Goal: Task Accomplishment & Management: Complete application form

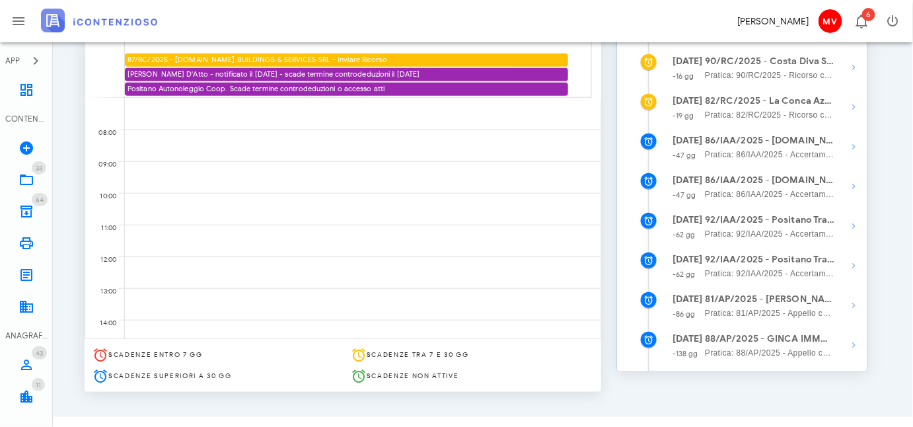
click at [605, 89] on div "Calendario Lavorativo Oggi 30 ottobre 2025 Mostra Tutto Giorno gio 30 87/RC/202…" at bounding box center [343, 159] width 532 height 480
click at [607, 73] on div "Calendario Lavorativo Oggi 30 ottobre 2025 Mostra Tutto Giorno gio 30 87/RC/202…" at bounding box center [343, 159] width 532 height 480
click at [596, 61] on div "gio 30 87/RC/2025 - FRA.CAM BUILDINGS & SERVICES SRL - Inviare Ricorso Cappotto…" at bounding box center [343, 167] width 516 height 341
click at [595, 59] on div "gio 30 87/RC/2025 - FRA.CAM BUILDINGS & SERVICES SRL - Inviare Ricorso Cappotto…" at bounding box center [343, 167] width 516 height 341
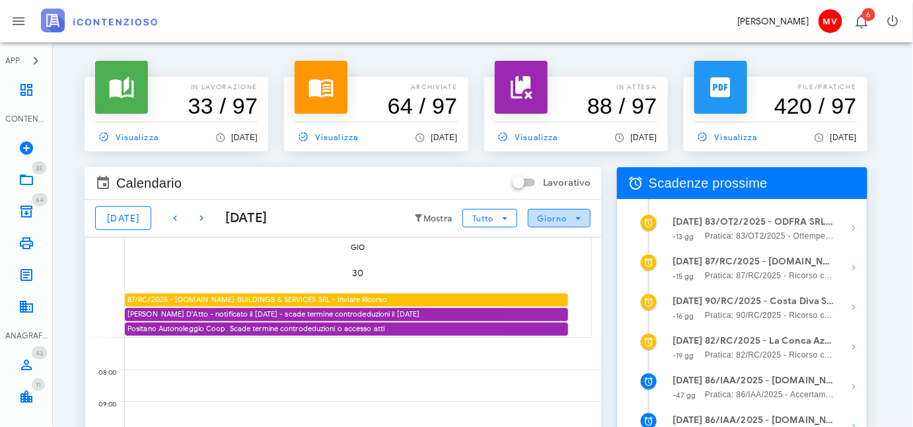
click at [578, 217] on icon "button" at bounding box center [578, 218] width 12 height 12
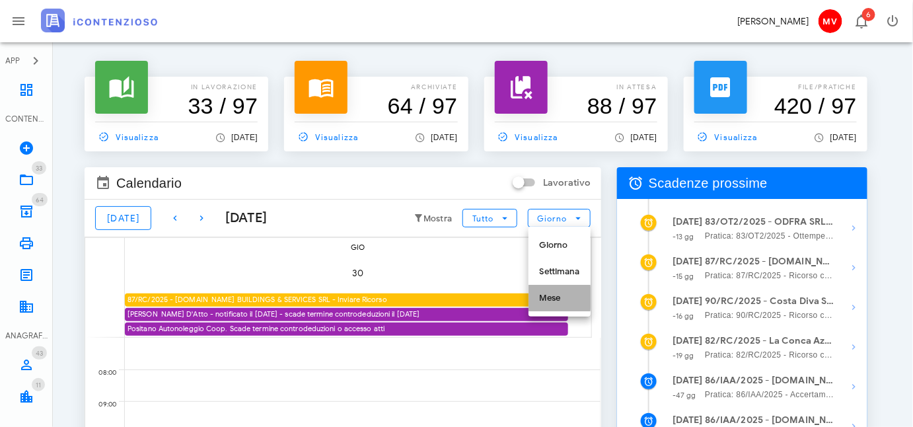
click at [553, 292] on div "Mese" at bounding box center [559, 298] width 62 height 26
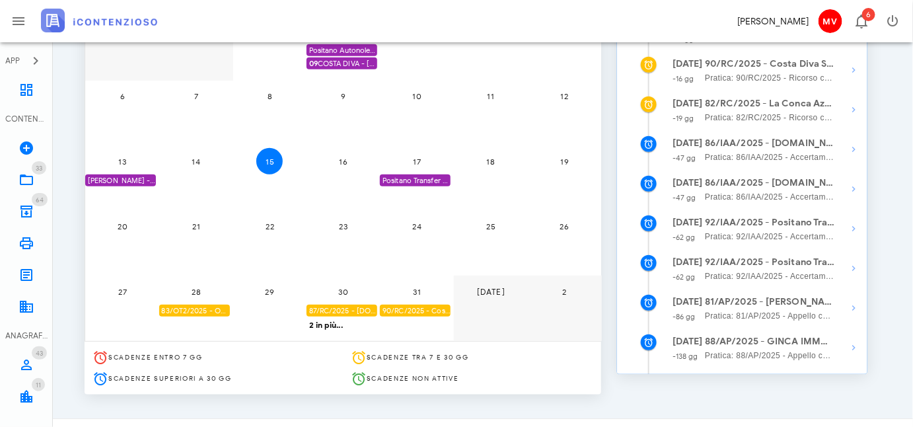
scroll to position [240, 0]
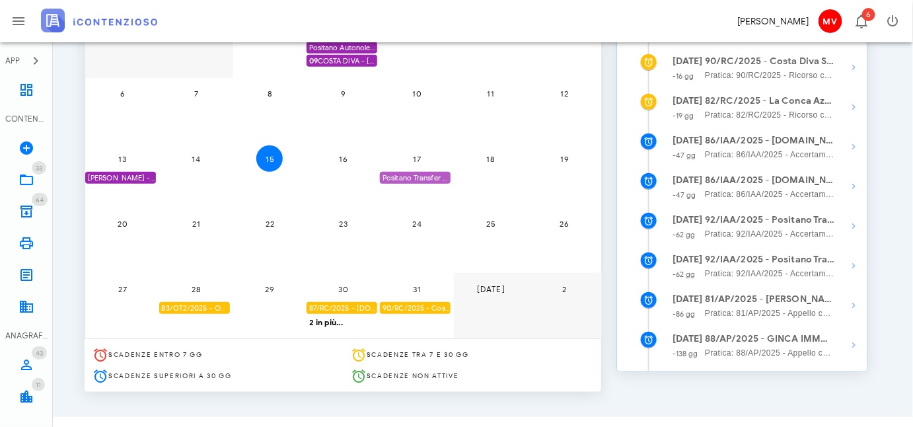
click at [423, 177] on div "Positano Transfer Coop. - SCADE 1^ istanza accertamento con adesione" at bounding box center [415, 178] width 71 height 13
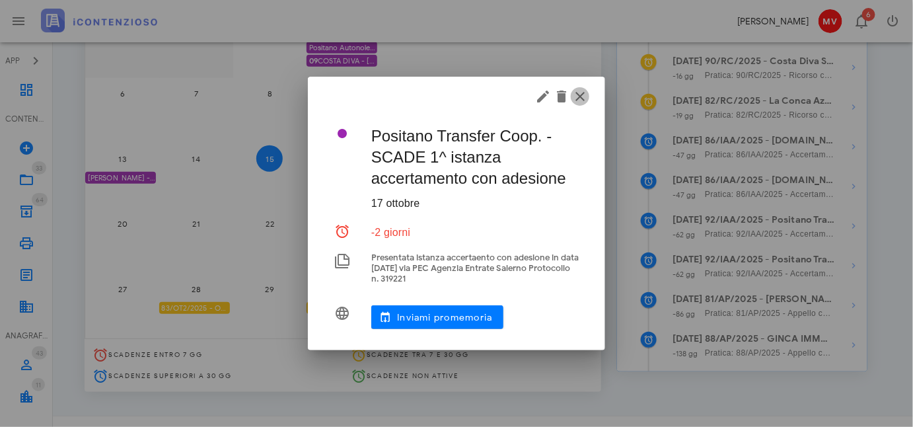
click at [576, 96] on icon "button" at bounding box center [580, 96] width 16 height 16
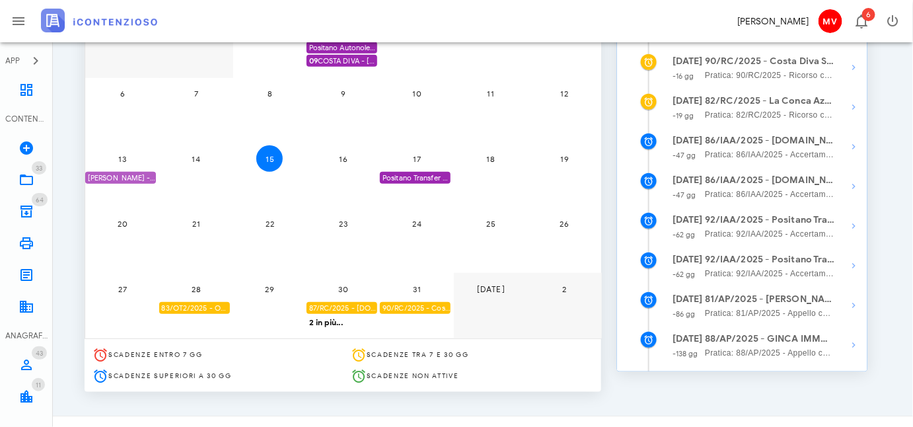
click at [123, 174] on div "[PERSON_NAME] - Comunicazione Schema d'atto notificato il [DATE] anno 2019" at bounding box center [120, 178] width 71 height 13
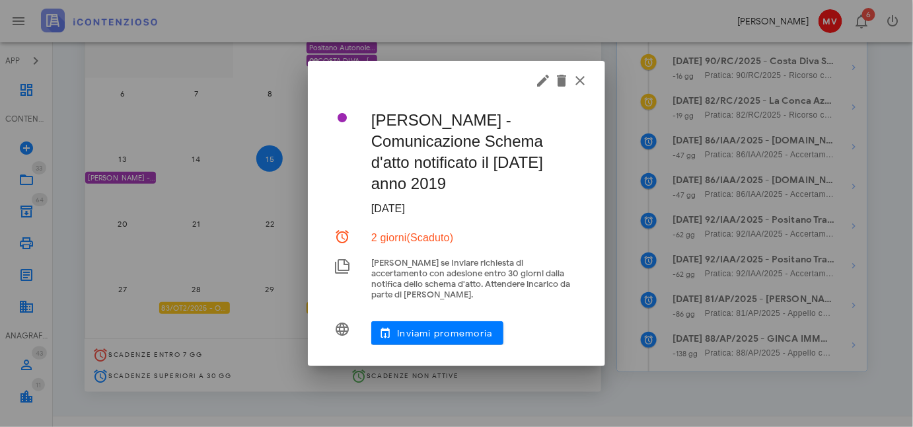
click at [123, 174] on div at bounding box center [456, 213] width 913 height 427
click at [539, 86] on icon "button" at bounding box center [543, 81] width 16 height 16
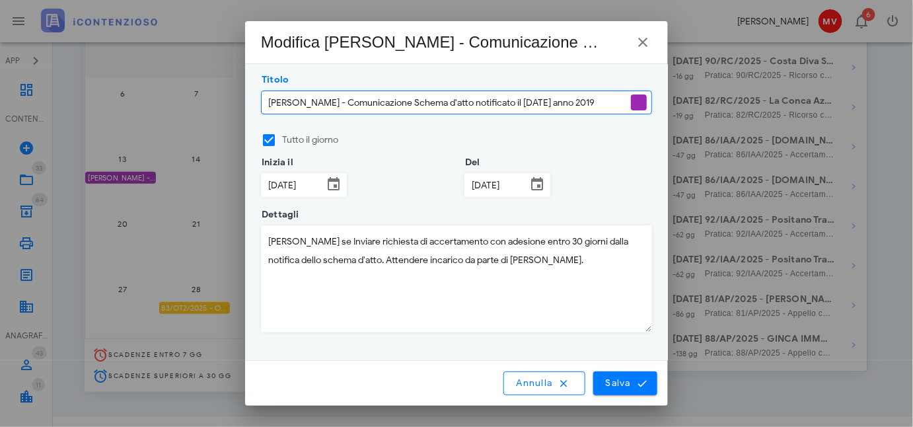
click at [269, 176] on input "13/10/2025" at bounding box center [291, 185] width 61 height 22
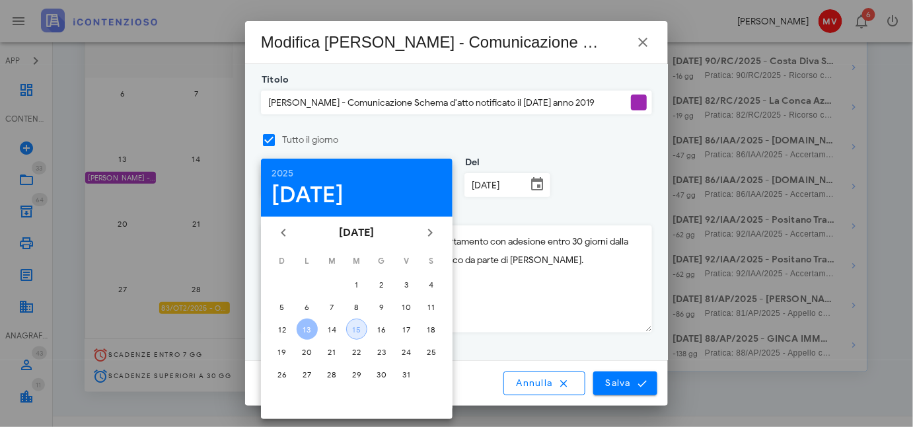
click at [359, 327] on div "15" at bounding box center [357, 329] width 20 height 10
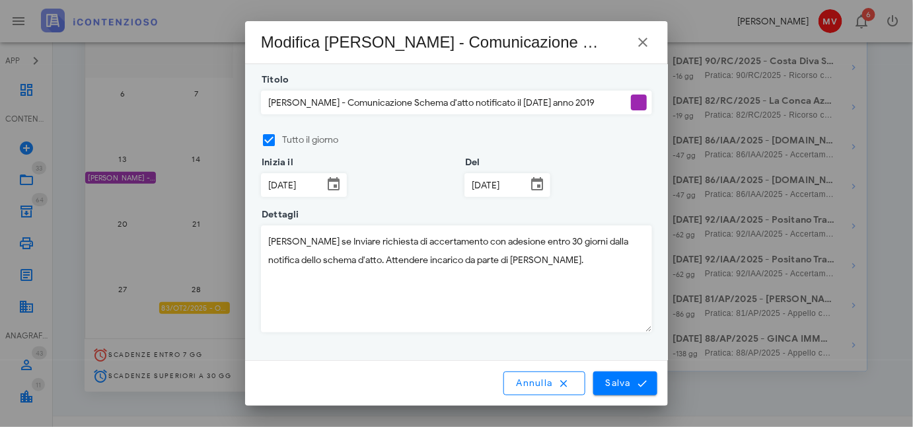
type input "15/10/2025"
click at [481, 172] on div "Del 13/10/2025" at bounding box center [507, 180] width 86 height 36
click at [479, 183] on input "13/10/2025" at bounding box center [495, 185] width 61 height 22
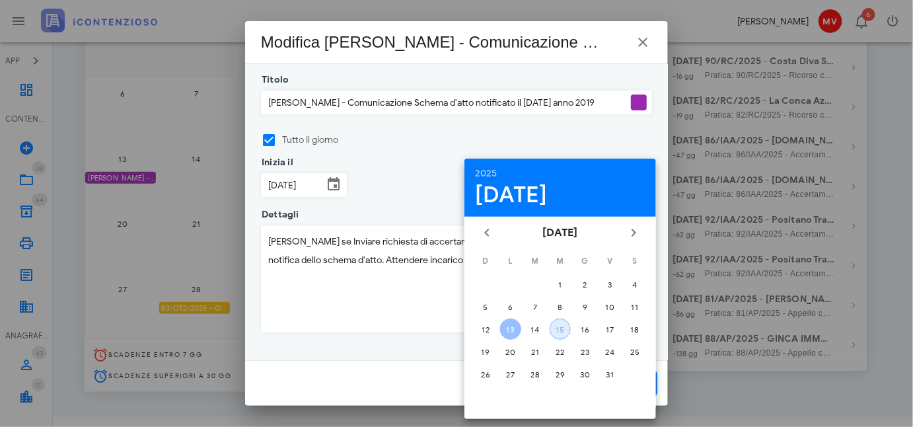
click at [561, 326] on div "15" at bounding box center [560, 329] width 20 height 10
type input "15/10/2025"
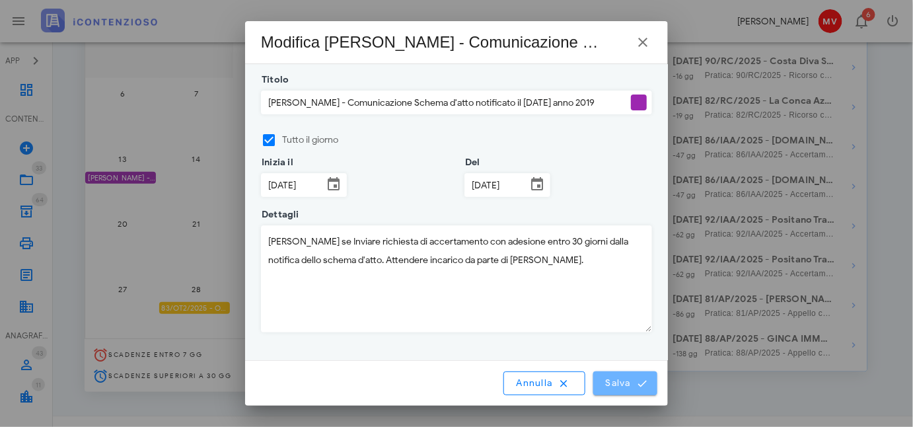
click at [626, 382] on span "Salva" at bounding box center [625, 383] width 41 height 12
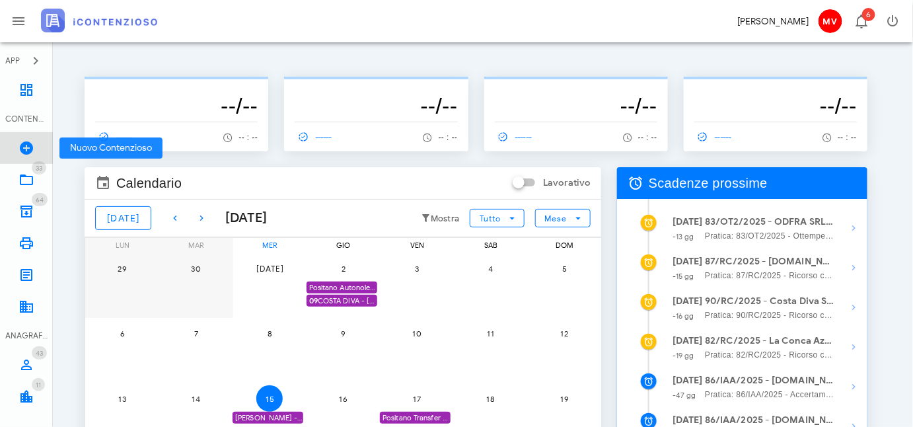
click at [22, 141] on icon at bounding box center [26, 148] width 16 height 16
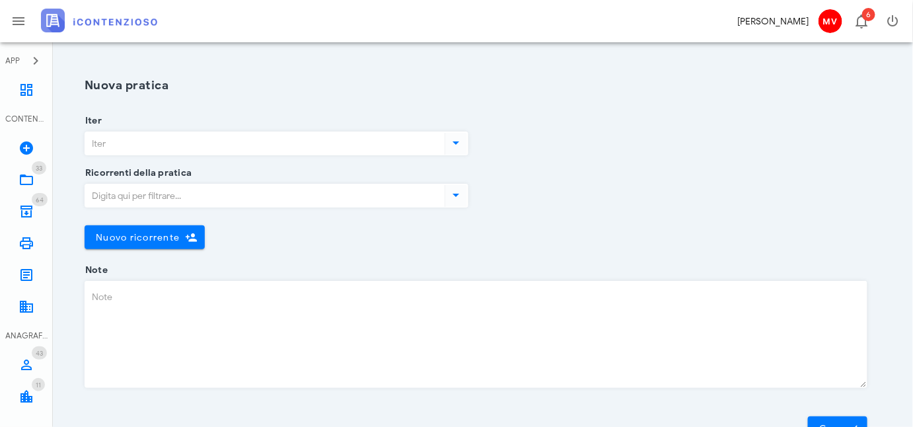
click at [458, 138] on icon at bounding box center [456, 143] width 16 height 16
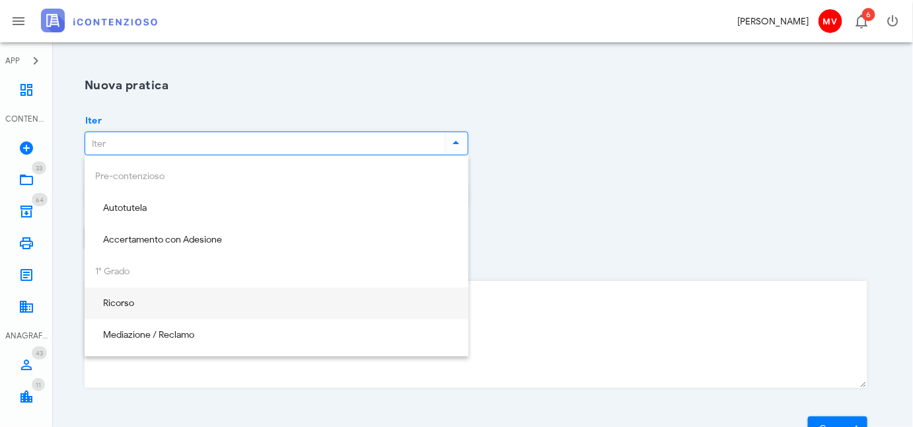
click at [119, 304] on div "Ricorso" at bounding box center [276, 303] width 363 height 11
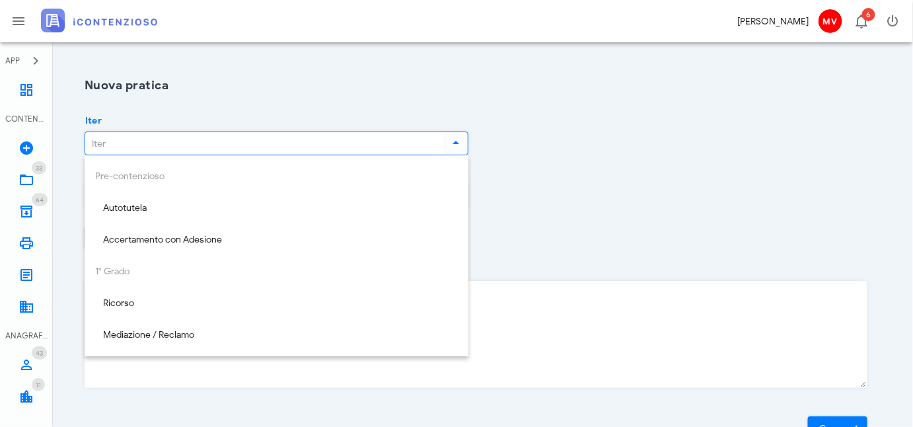
type input "Ricorso"
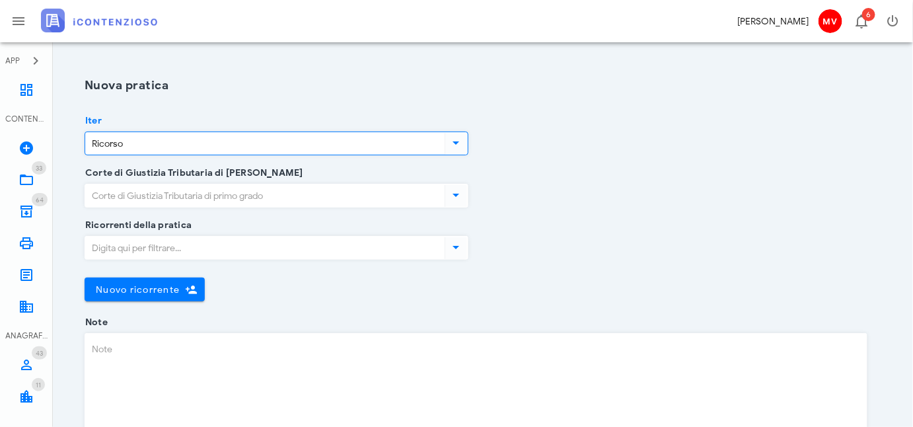
click at [456, 197] on icon at bounding box center [456, 195] width 16 height 16
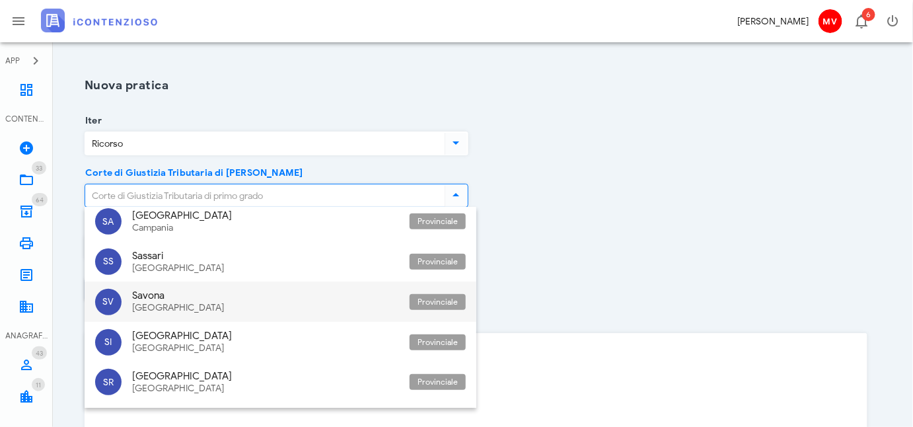
scroll to position [3201, 0]
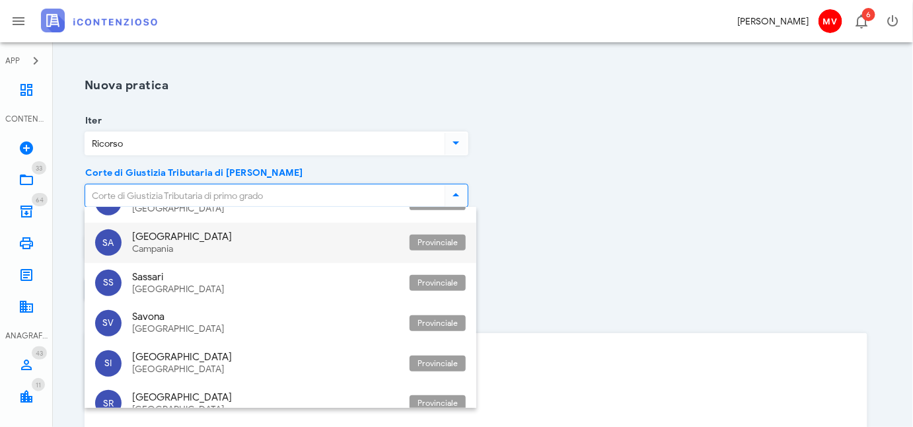
click at [142, 230] on div "Salerno" at bounding box center [265, 236] width 267 height 12
type input "Salerno"
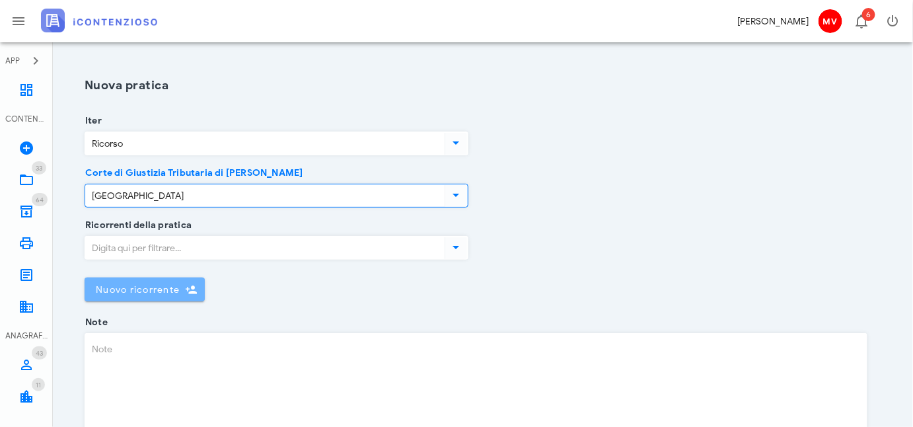
click at [109, 290] on span "Nuovo ricorrente" at bounding box center [137, 289] width 85 height 11
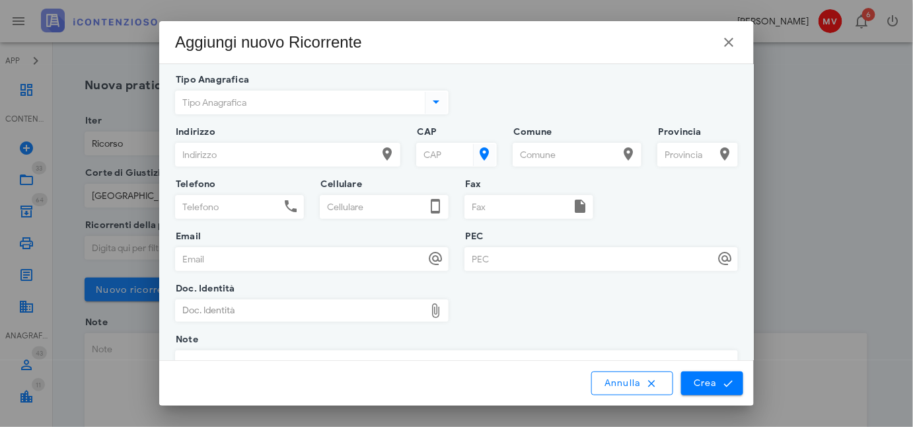
click at [432, 104] on icon at bounding box center [437, 102] width 16 height 16
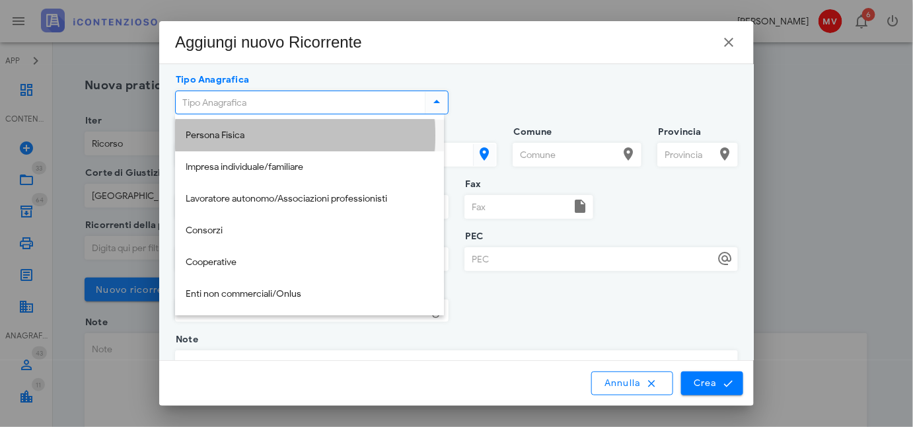
click at [236, 133] on div "Persona Fisica" at bounding box center [310, 135] width 248 height 11
type input "Persona Fisica"
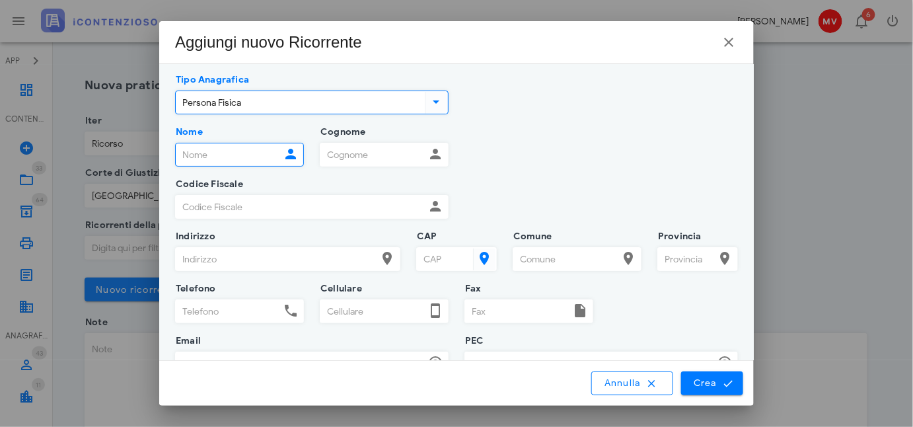
click at [188, 153] on input "Nome" at bounding box center [228, 154] width 104 height 22
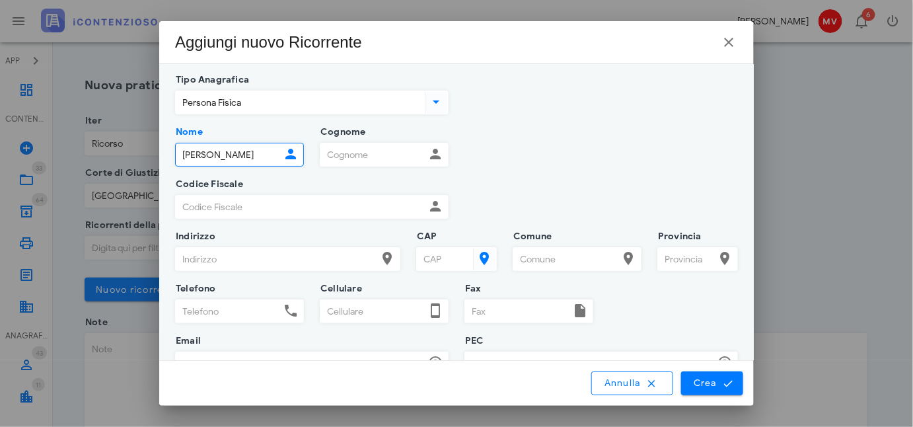
drag, startPoint x: 181, startPoint y: 153, endPoint x: 188, endPoint y: 178, distance: 26.8
click at [181, 154] on input "De Martino" at bounding box center [228, 154] width 104 height 22
type input "Pasquale"
click at [345, 153] on input "Cognome" at bounding box center [372, 154] width 104 height 22
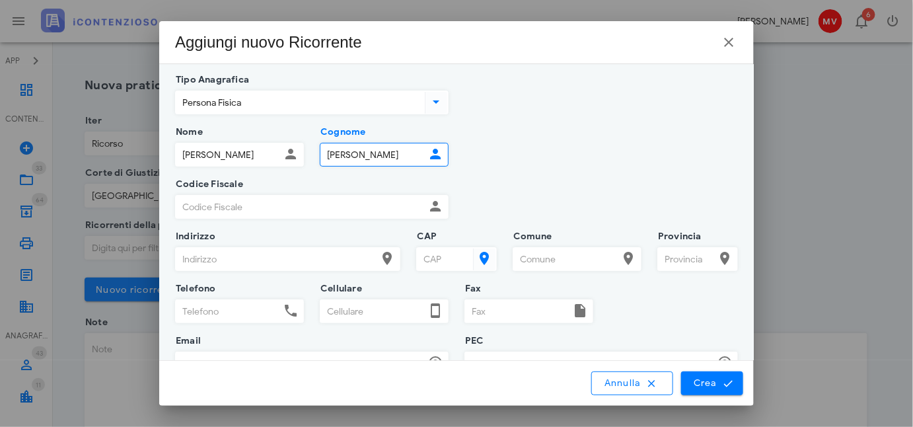
type input "De Martino"
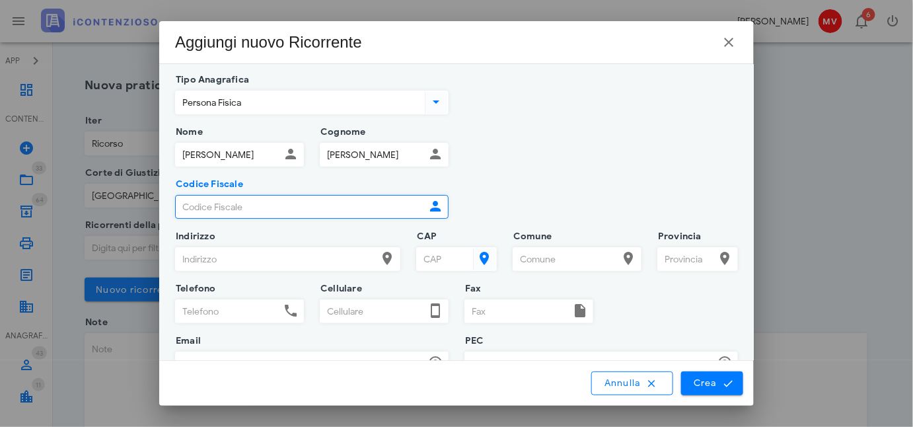
click at [187, 203] on input "Codice Fiscale" at bounding box center [300, 206] width 249 height 22
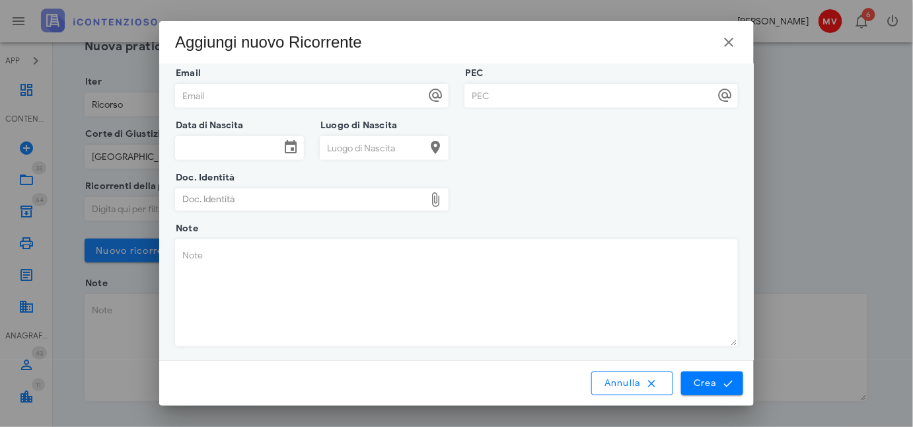
scroll to position [59, 0]
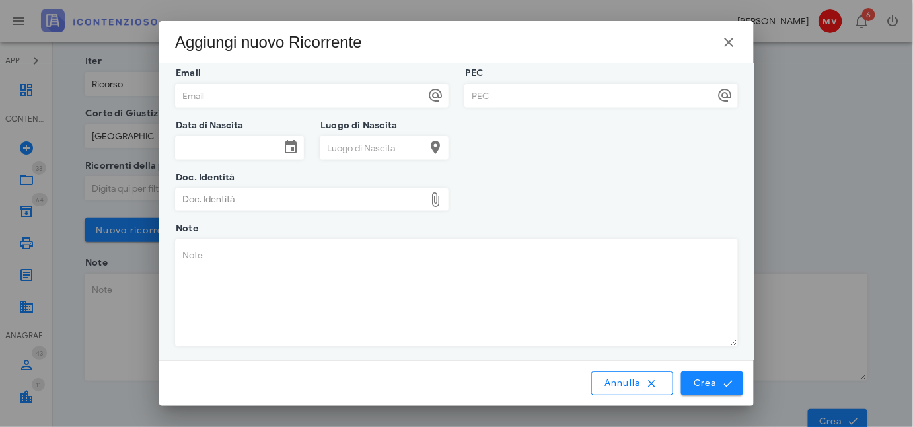
type input "DMRPQL51E01G932N"
click at [712, 383] on span "Crea" at bounding box center [712, 383] width 38 height 12
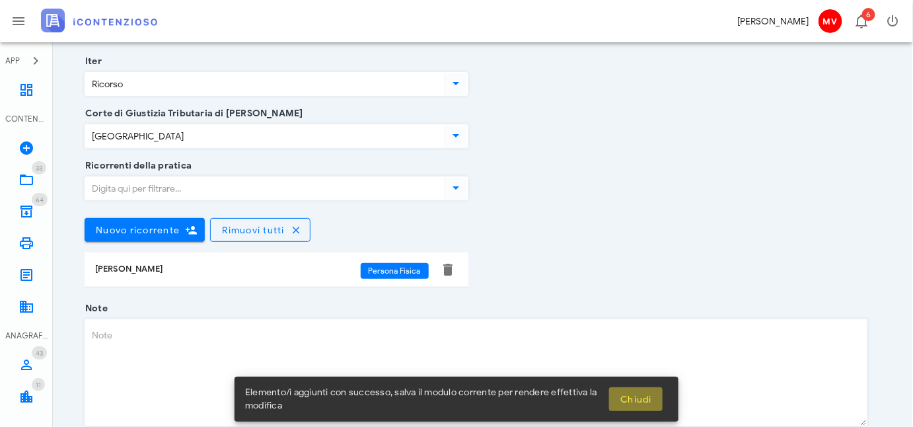
click at [635, 394] on span "Chiudi" at bounding box center [635, 399] width 32 height 11
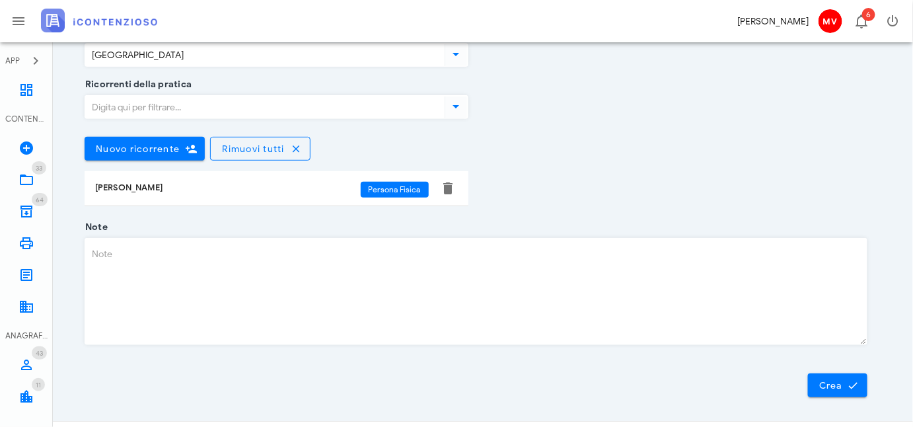
scroll to position [162, 0]
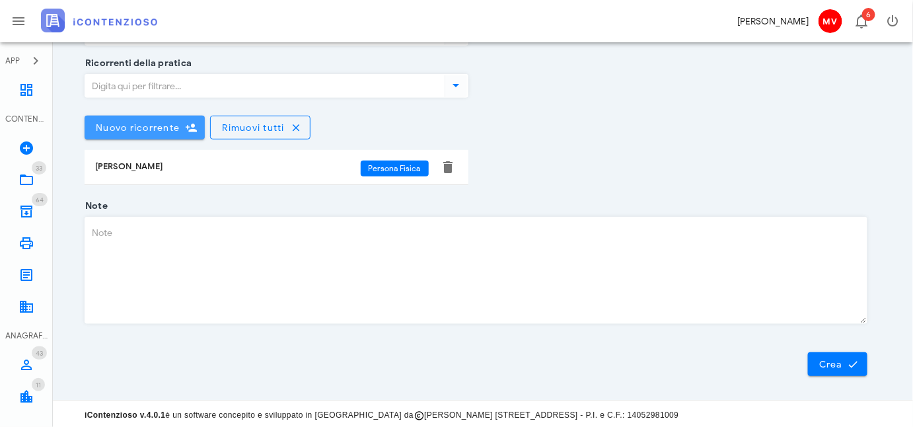
click at [125, 129] on span "Nuovo ricorrente" at bounding box center [137, 127] width 85 height 11
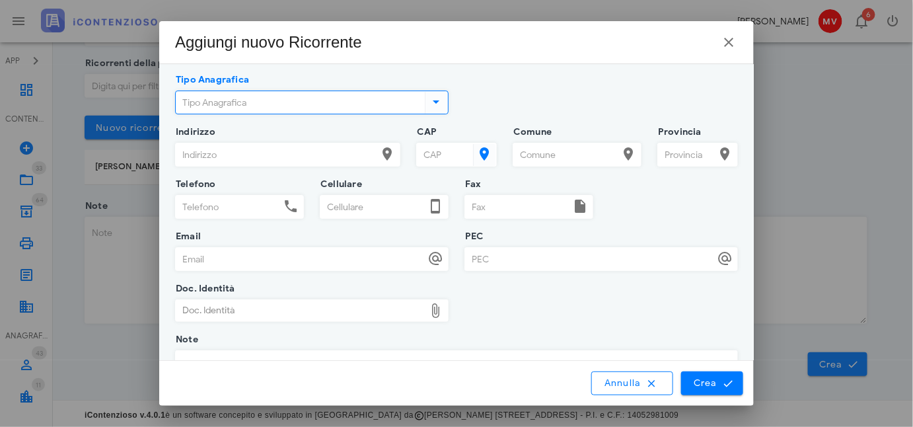
click at [188, 100] on input "Tipo Anagrafica" at bounding box center [299, 102] width 246 height 22
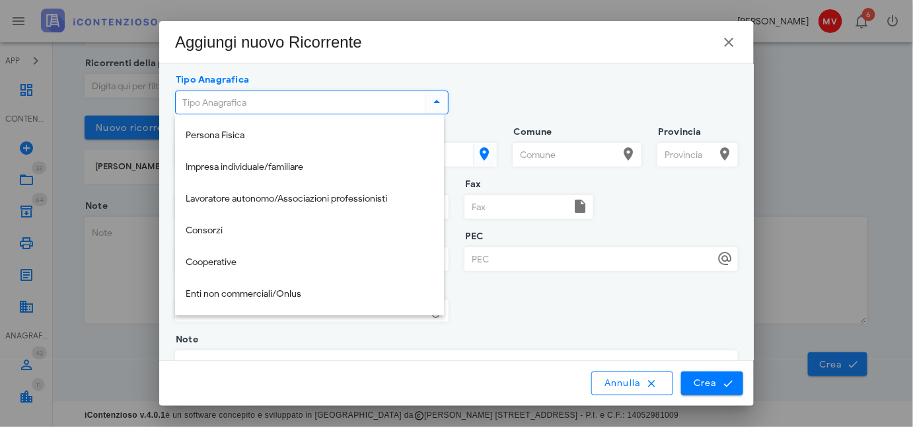
click at [225, 126] on div "Persona Fisica" at bounding box center [310, 135] width 248 height 27
type input "Persona Fisica"
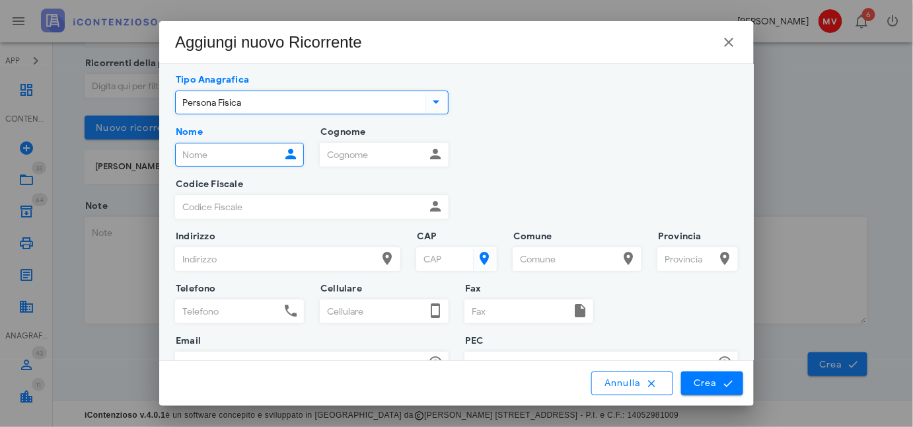
click at [193, 155] on input "Nome" at bounding box center [228, 154] width 104 height 22
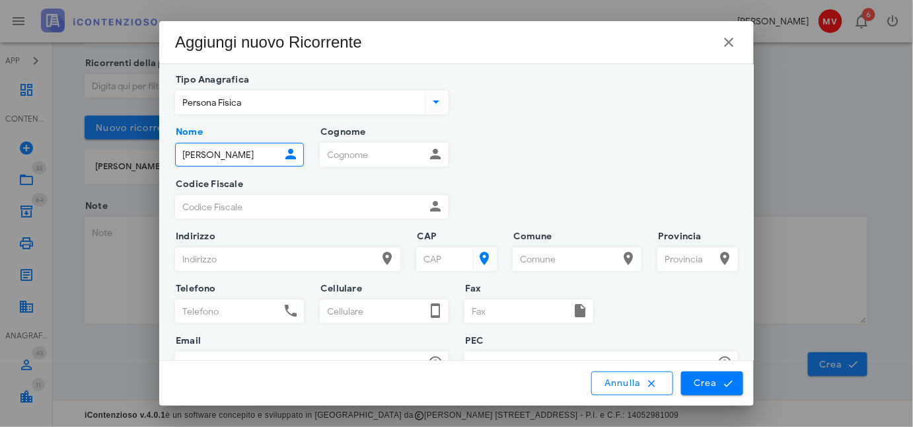
type input "Filomena"
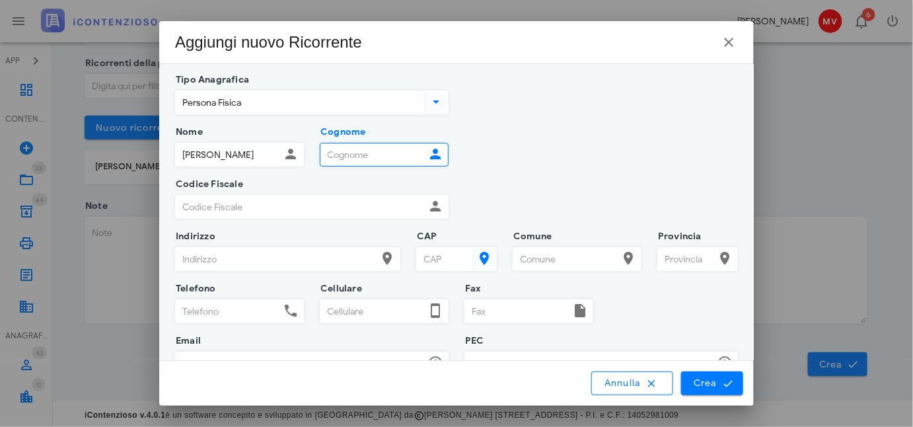
click at [337, 158] on input "Cognome" at bounding box center [372, 154] width 104 height 22
type input "De Martino"
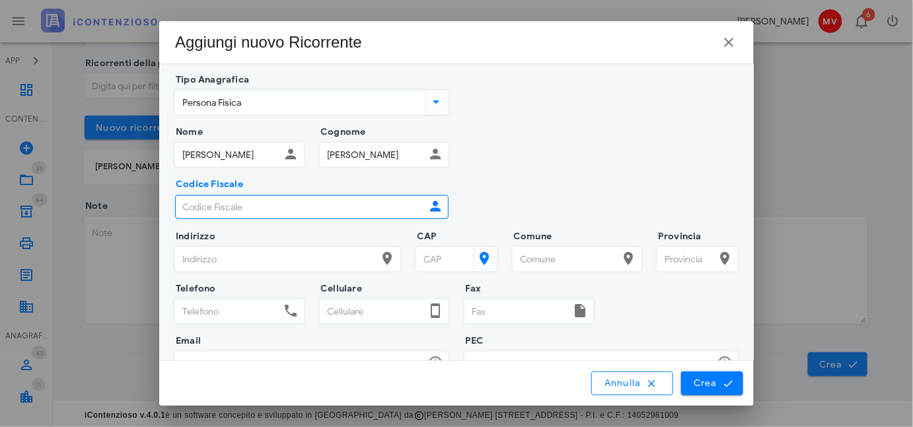
click at [232, 209] on input "Codice Fiscale" at bounding box center [300, 206] width 249 height 22
type input "dmrfmn48r42g932c"
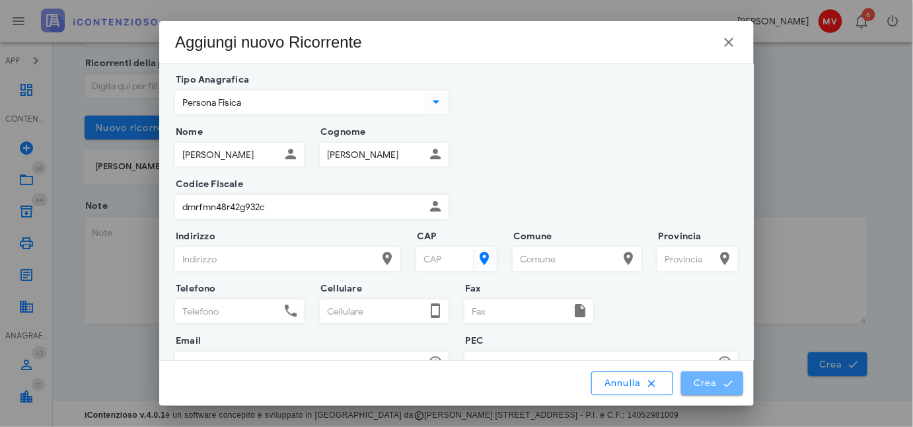
click at [695, 381] on span "Crea" at bounding box center [712, 383] width 38 height 12
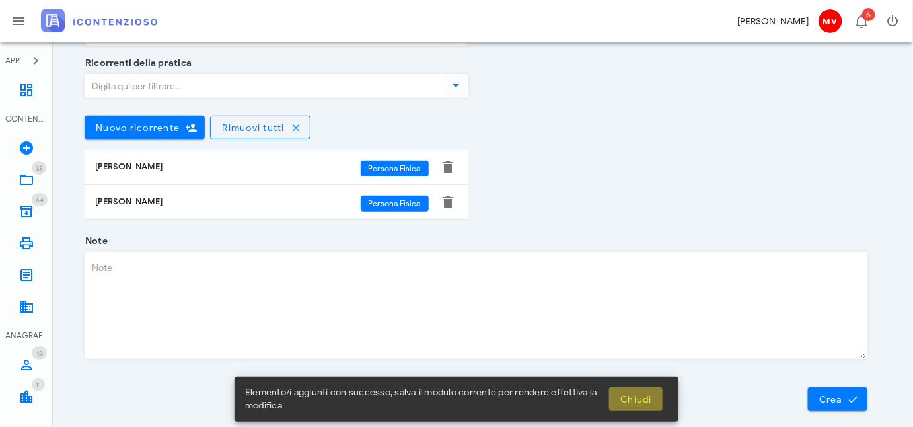
click at [634, 398] on span "Chiudi" at bounding box center [635, 399] width 32 height 11
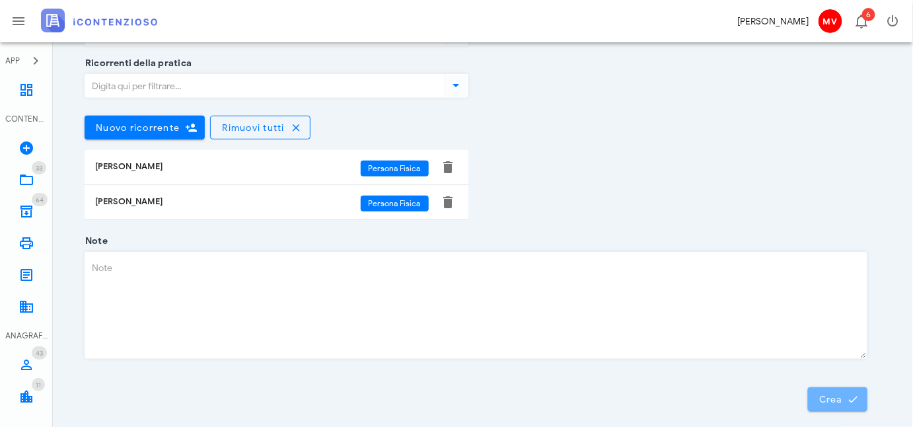
click at [845, 393] on span "Crea" at bounding box center [837, 399] width 38 height 12
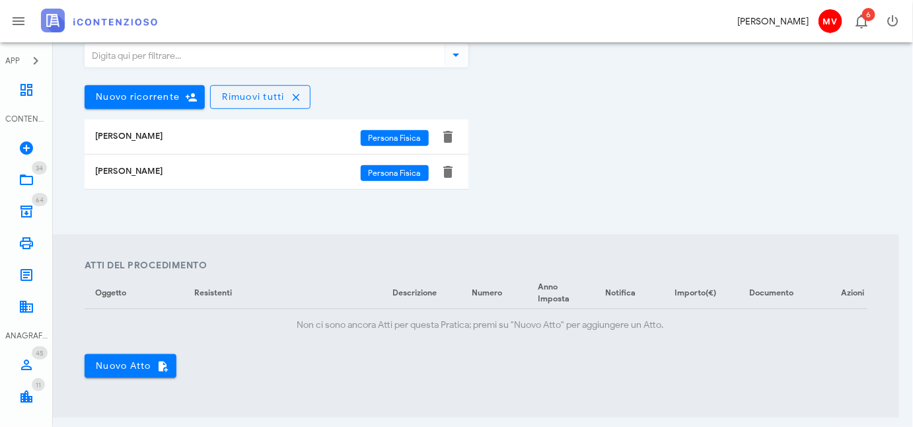
scroll to position [360, 0]
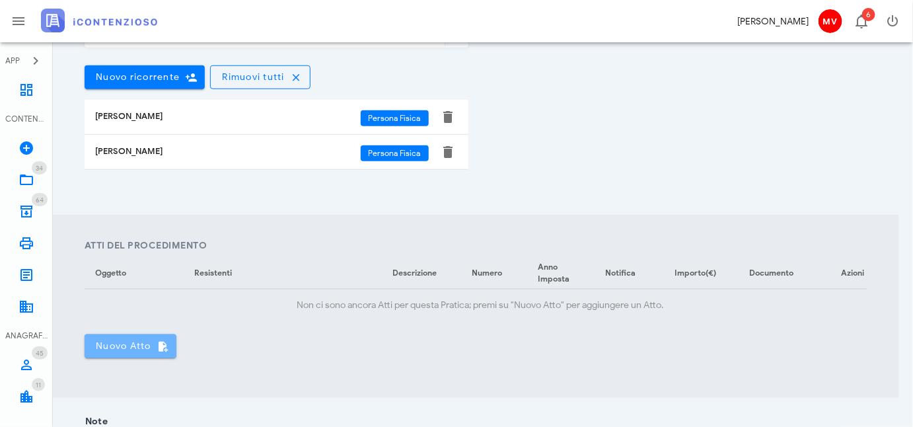
click at [123, 350] on span "Nuovo Atto" at bounding box center [130, 346] width 71 height 12
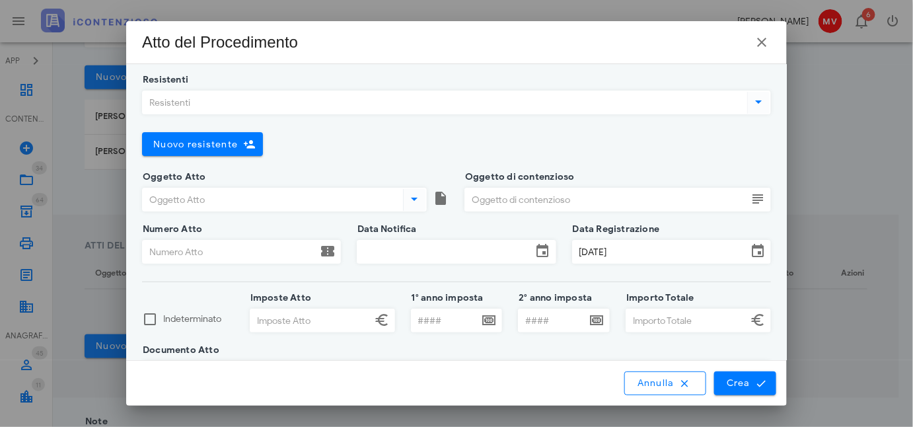
click at [411, 197] on icon at bounding box center [415, 199] width 16 height 16
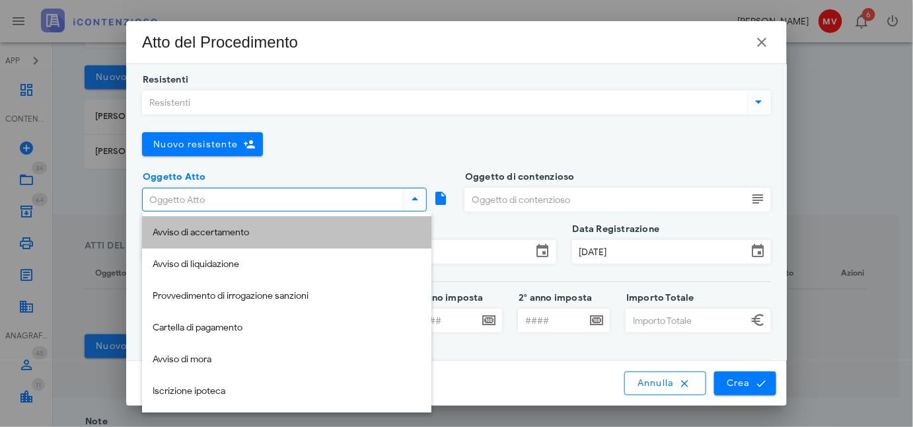
click at [213, 229] on div "Avviso di accertamento" at bounding box center [287, 232] width 268 height 11
type input "Avviso di accertamento"
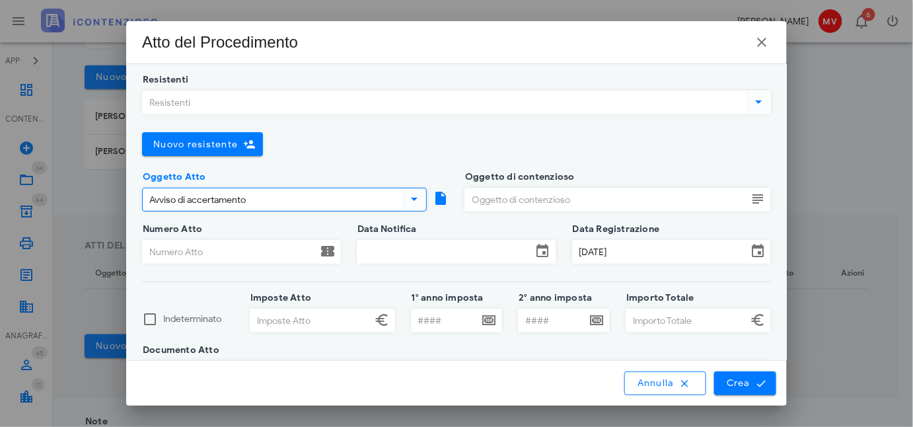
click at [520, 196] on input "Oggetto di contenzioso" at bounding box center [606, 199] width 282 height 22
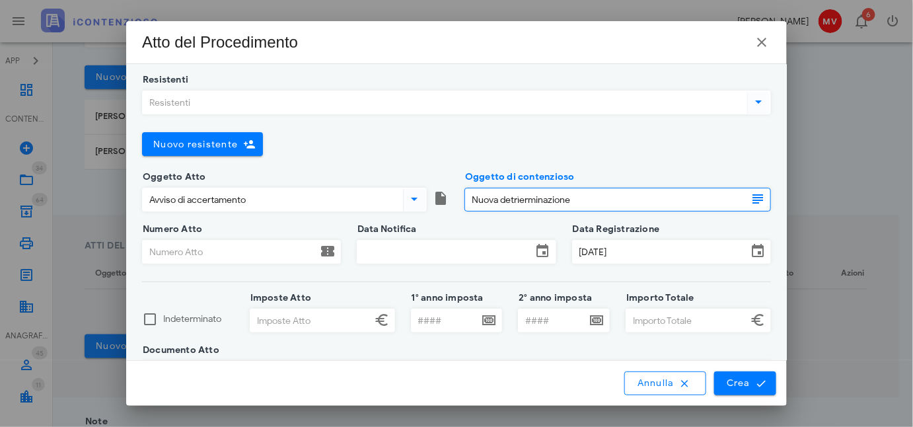
drag, startPoint x: 510, startPoint y: 200, endPoint x: 542, endPoint y: 280, distance: 86.0
click at [510, 204] on input "Nuova detrìerminazione" at bounding box center [606, 199] width 282 height 22
click at [571, 193] on input "Nuova determinazione" at bounding box center [606, 199] width 282 height 22
drag, startPoint x: 584, startPoint y: 201, endPoint x: 592, endPoint y: 224, distance: 23.8
click at [586, 206] on input "Nuova determinazione Rendia Castale" at bounding box center [606, 199] width 282 height 22
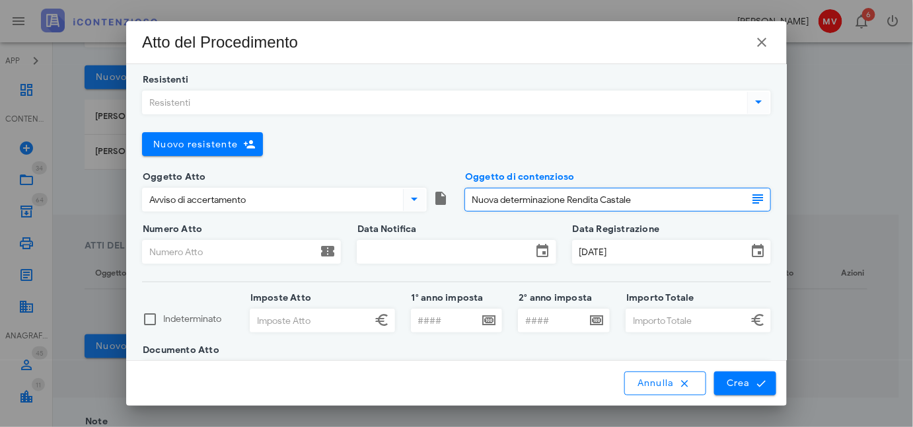
drag, startPoint x: 561, startPoint y: 200, endPoint x: 562, endPoint y: 208, distance: 8.0
click at [561, 201] on input "Nuova determinazione Rendita Castale" at bounding box center [606, 199] width 282 height 22
type input "Nuova determinazione Classamento e Rendita Castale"
click at [225, 240] on div "Numero Atto" at bounding box center [241, 261] width 199 height 42
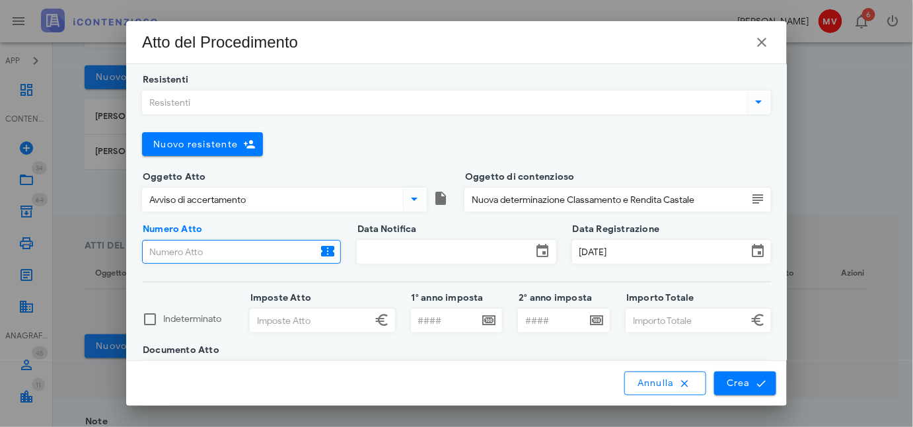
click at [217, 251] on input "Numero Atto" at bounding box center [230, 251] width 174 height 22
type input "a"
type input "n. 2025SA0271846"
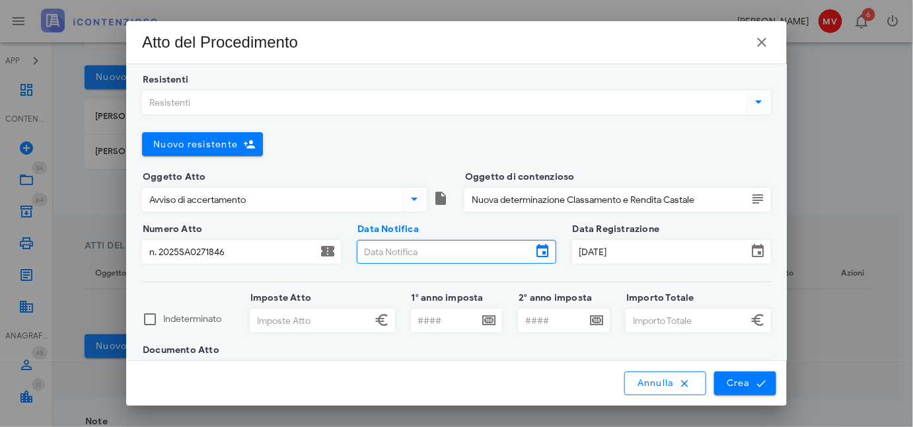
click at [447, 255] on input "Data Notifica" at bounding box center [444, 251] width 174 height 22
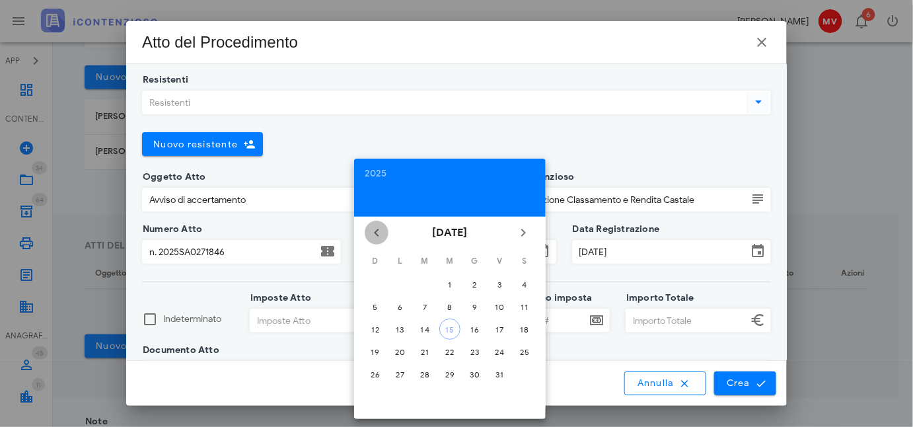
click at [377, 233] on icon "Il mese scorso" at bounding box center [376, 233] width 16 height 16
click at [447, 324] on div "17" at bounding box center [449, 329] width 21 height 10
type input "17/09/2025"
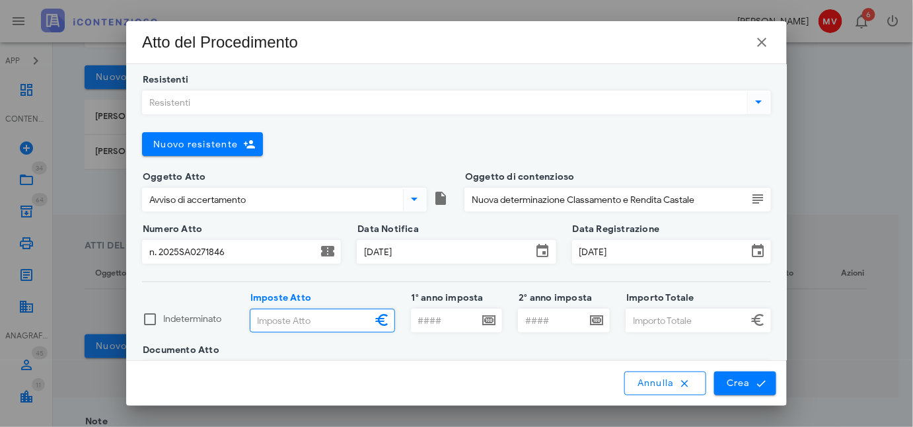
click at [269, 320] on input "Imposte Atto" at bounding box center [310, 320] width 121 height 22
click at [149, 319] on div at bounding box center [150, 319] width 22 height 22
checkbox input "true"
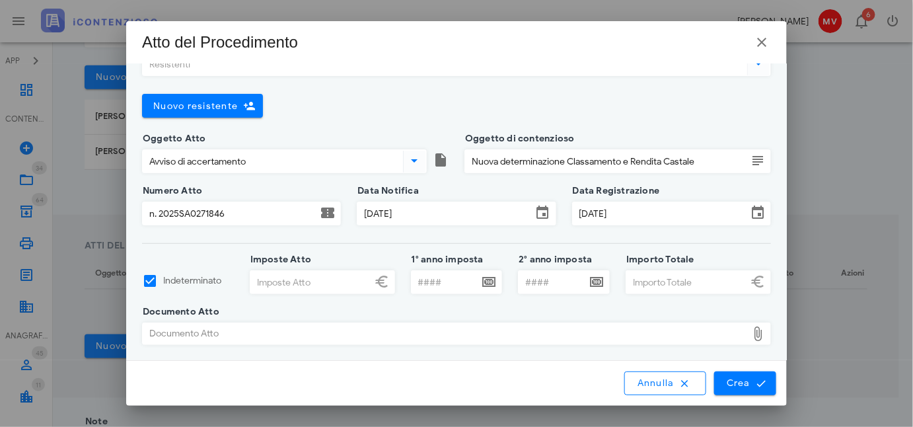
click at [155, 326] on div "Documento Atto" at bounding box center [445, 333] width 604 height 21
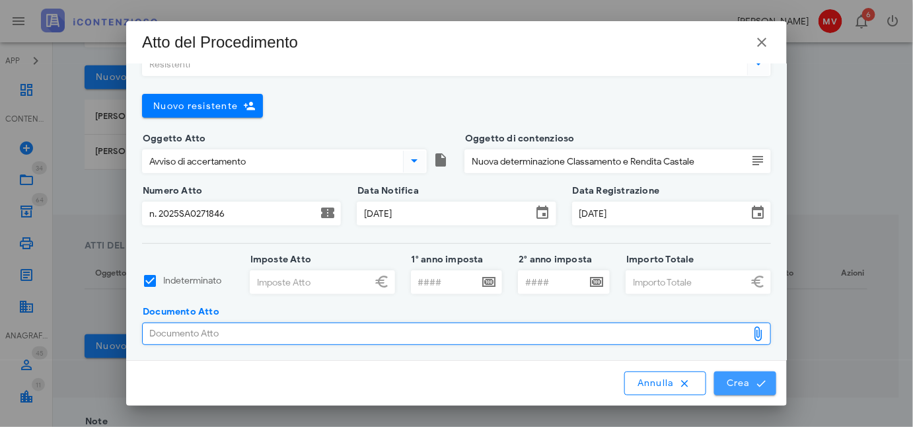
click at [747, 385] on span "Crea" at bounding box center [745, 383] width 38 height 12
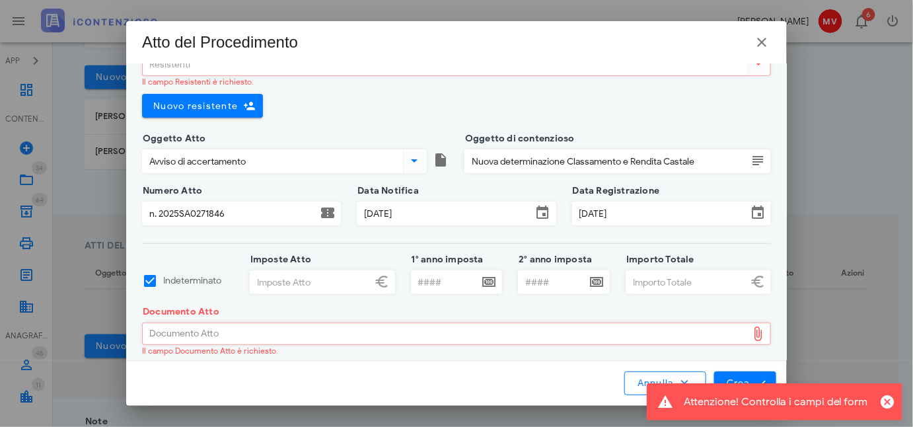
click at [156, 331] on div "Documento Atto" at bounding box center [445, 333] width 604 height 21
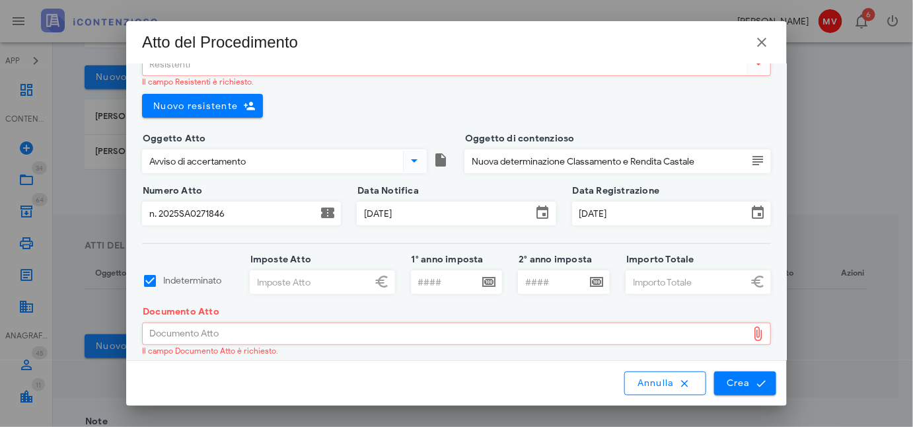
type input "C:\fakepath\APznzaa0e-Wxqavd7dmjho4qudwqM4UGJXS1CpmYkxOZ0SFB97Ng37U9RG3PO93Yw5A…"
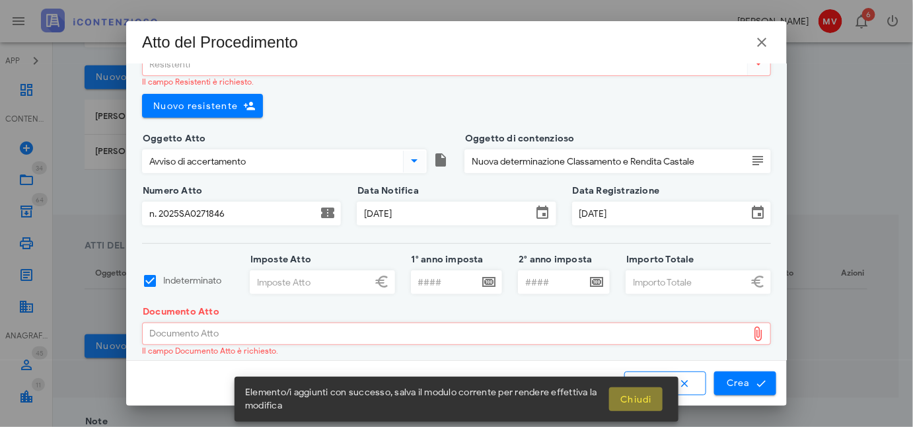
click at [634, 395] on span "Chiudi" at bounding box center [635, 399] width 32 height 11
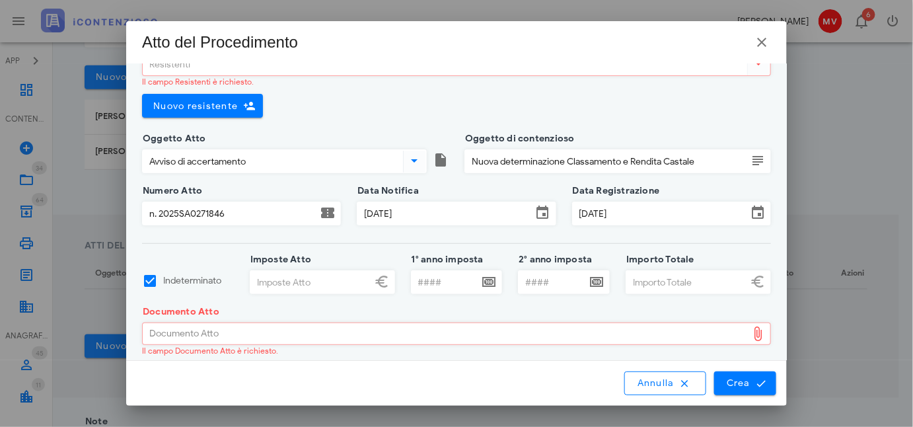
click at [156, 333] on div "Documento Atto" at bounding box center [445, 333] width 604 height 21
type input "C:\fakepath\1. PALAZZO ROCCO 2024 - DRIVE - MAGGIO.2024.NEW .xlsx - PREZZI 24-2…"
click at [742, 378] on span "Crea" at bounding box center [745, 383] width 38 height 12
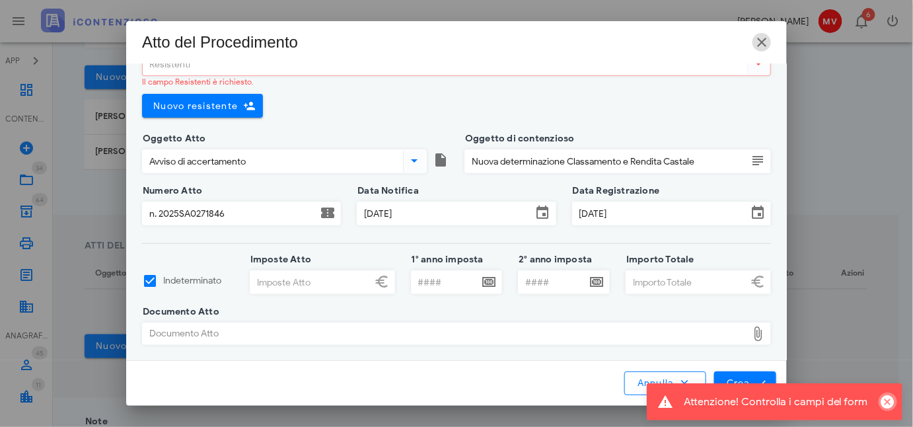
click at [883, 396] on icon "Chiudi" at bounding box center [888, 402] width 16 height 16
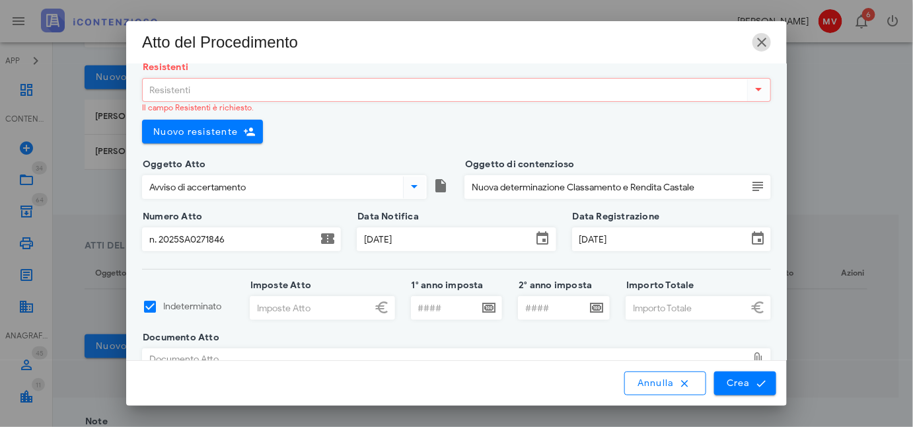
scroll to position [0, 0]
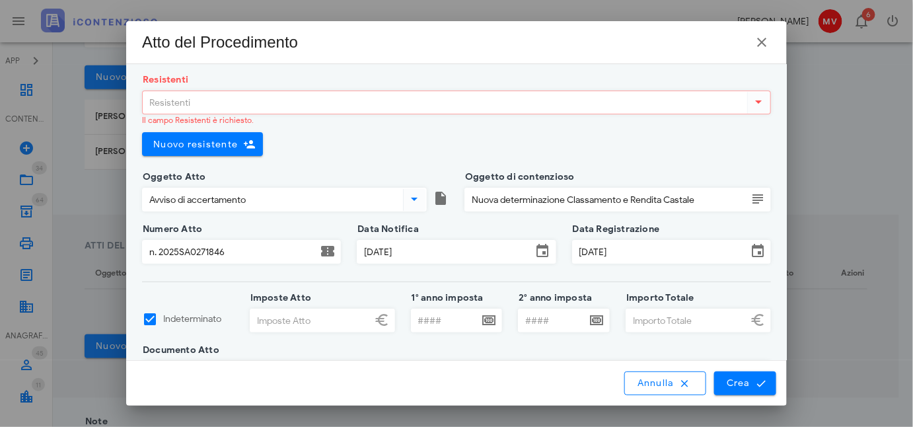
click at [751, 98] on icon at bounding box center [759, 102] width 16 height 16
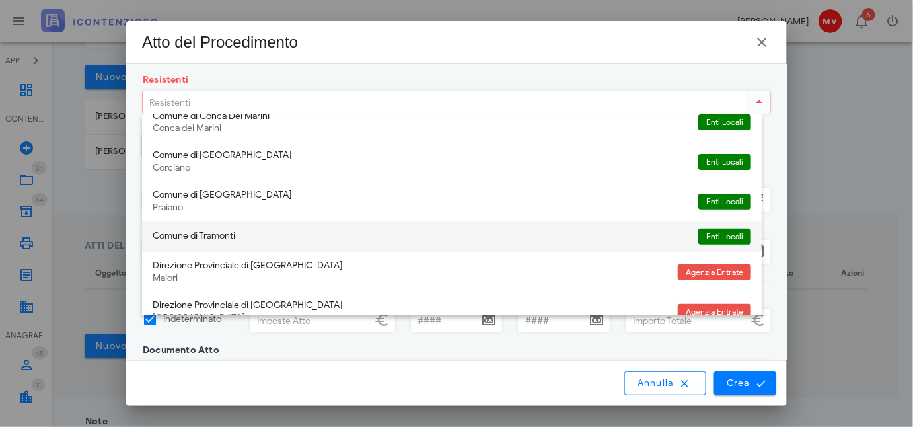
scroll to position [180, 0]
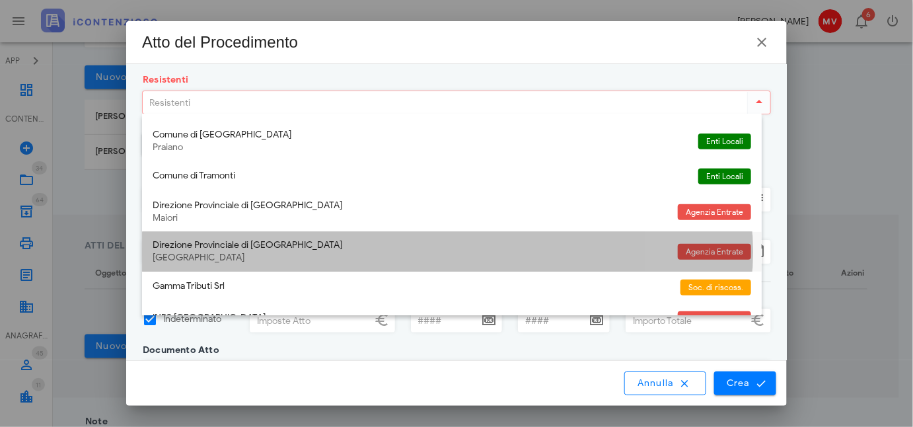
click at [199, 240] on div "Direzione Provinciale di Salerno" at bounding box center [410, 245] width 514 height 11
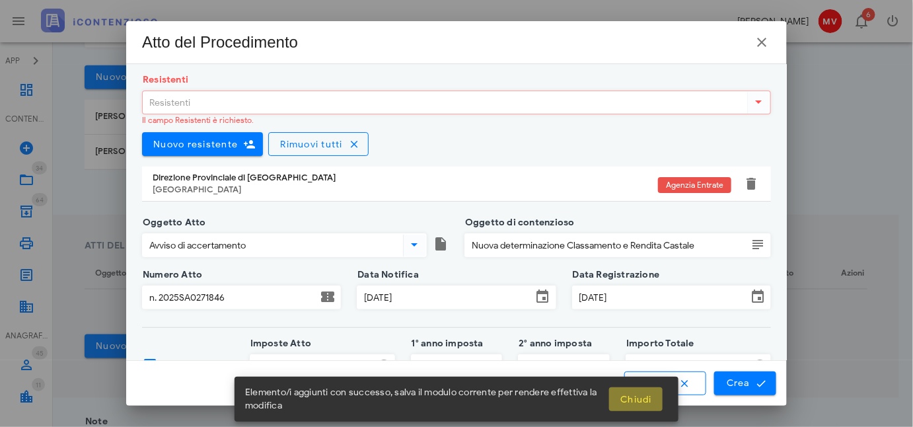
drag, startPoint x: 640, startPoint y: 395, endPoint x: 685, endPoint y: 401, distance: 44.6
click at [640, 395] on span "Chiudi" at bounding box center [635, 399] width 32 height 11
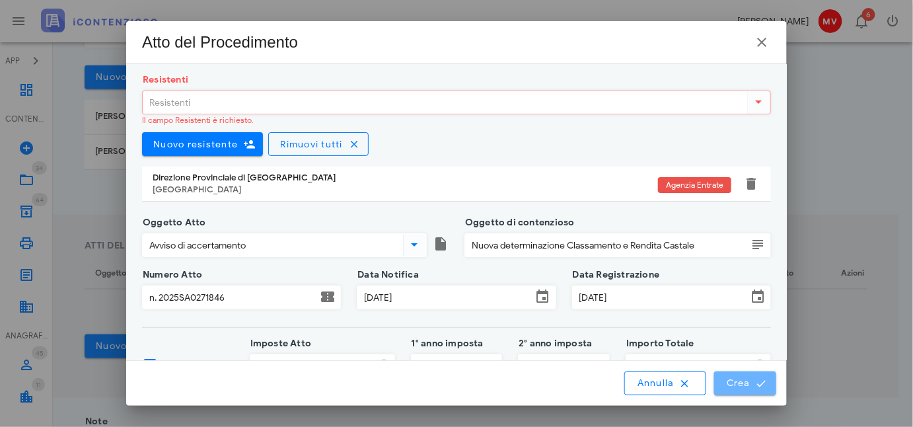
click at [740, 374] on button "Crea" at bounding box center [745, 383] width 62 height 24
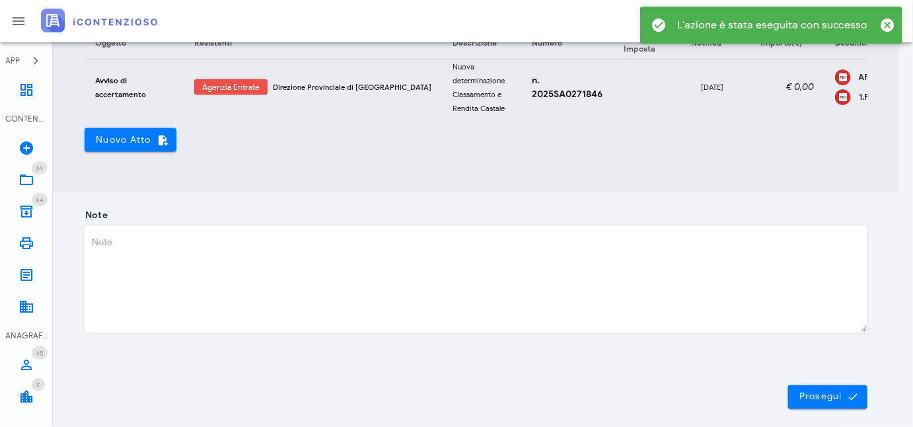
scroll to position [600, 0]
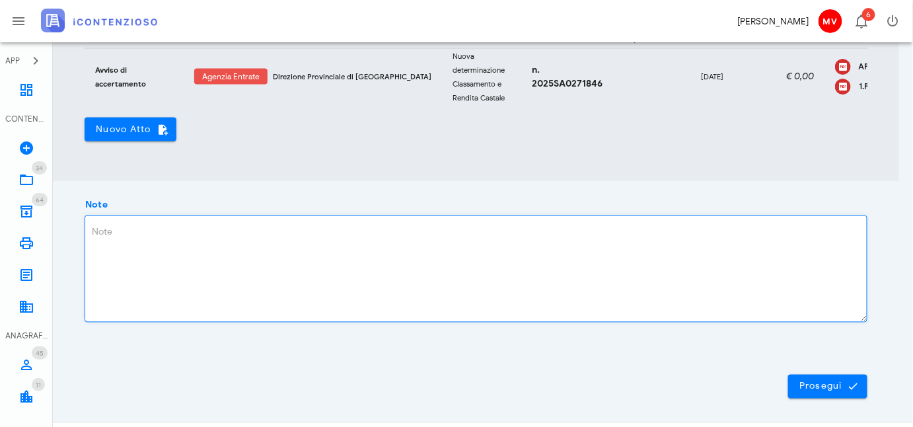
click at [98, 238] on textarea "Note" at bounding box center [475, 269] width 781 height 106
drag, startPoint x: 220, startPoint y: 237, endPoint x: 218, endPoint y: 287, distance: 49.6
click at [220, 240] on textarea "Accertamento catastale da A/3 a A/2 cl.11" at bounding box center [475, 269] width 781 height 106
type textarea "Accertamento catastale da A/3 cl. 2 a A/2 cl.11"
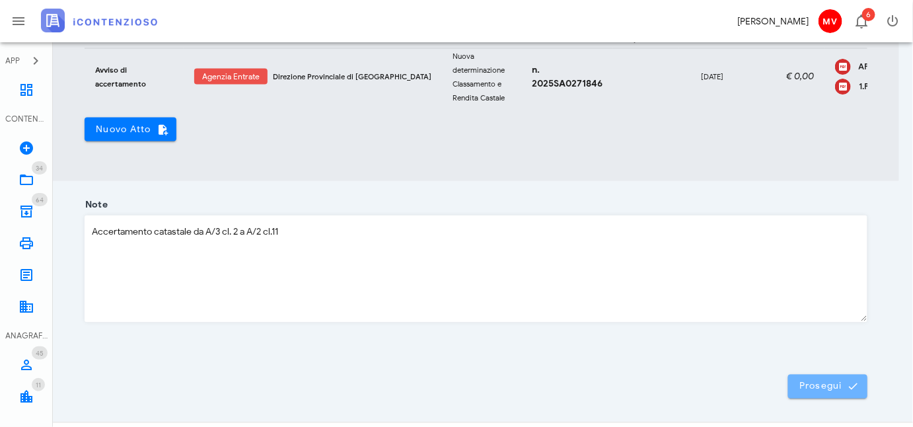
click at [810, 398] on button "Prosegui" at bounding box center [827, 386] width 79 height 24
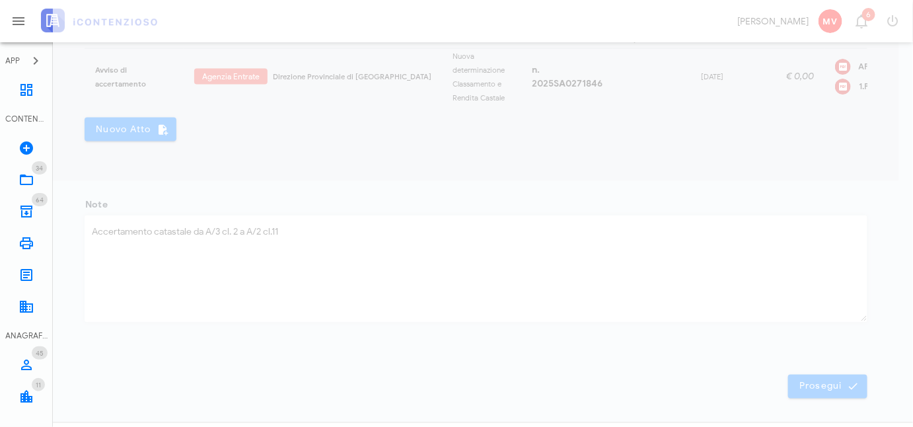
scroll to position [51, 0]
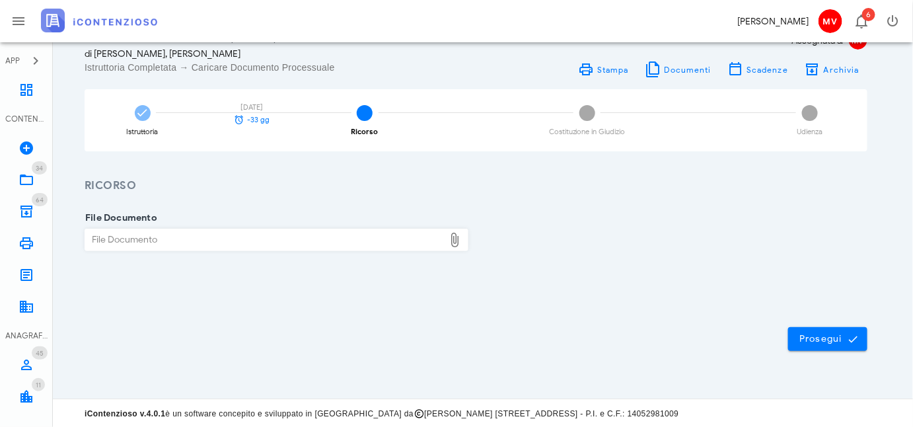
click at [828, 324] on div "Prosegui" at bounding box center [476, 338] width 846 height 71
click at [826, 333] on span "Prosegui" at bounding box center [827, 339] width 58 height 12
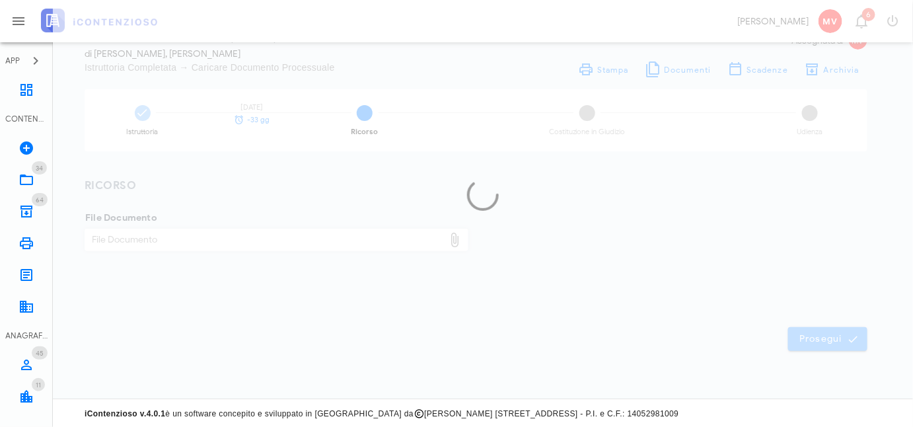
scroll to position [0, 0]
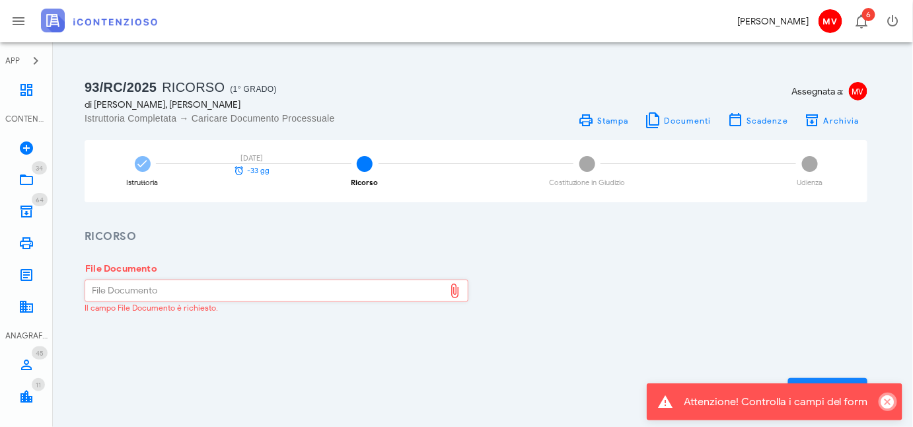
drag, startPoint x: 887, startPoint y: 400, endPoint x: 831, endPoint y: 385, distance: 58.1
click at [887, 400] on icon "Chiudi" at bounding box center [888, 402] width 16 height 16
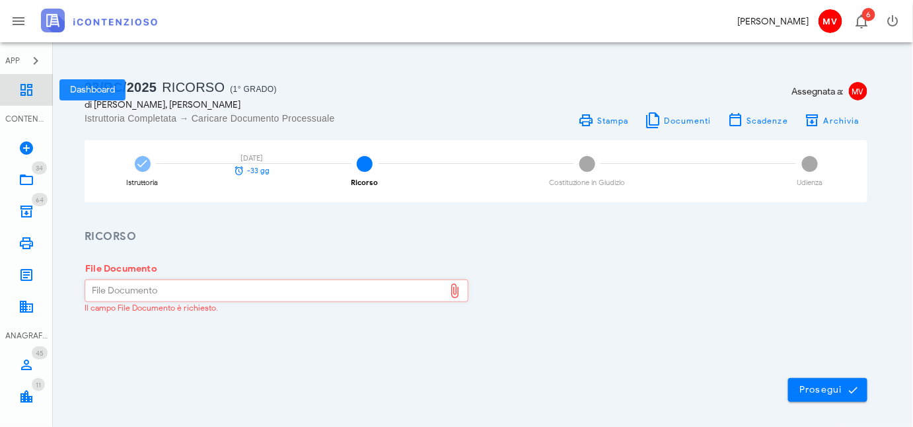
click at [29, 89] on icon at bounding box center [26, 90] width 16 height 16
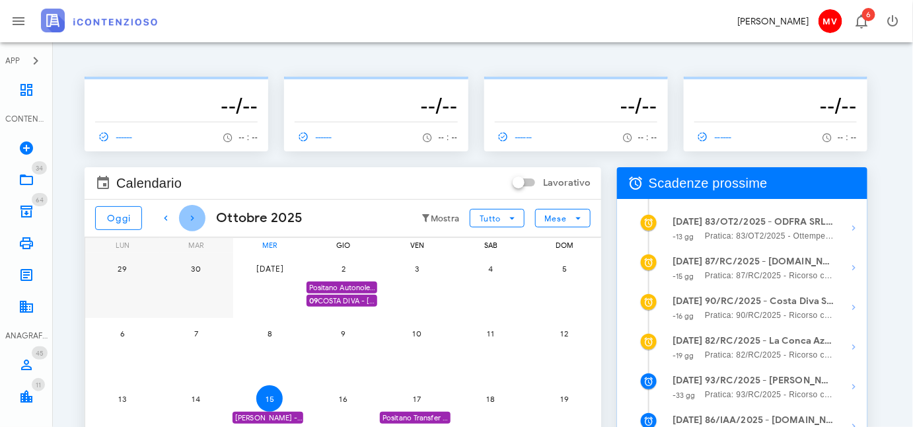
click at [191, 215] on icon "button" at bounding box center [192, 218] width 16 height 16
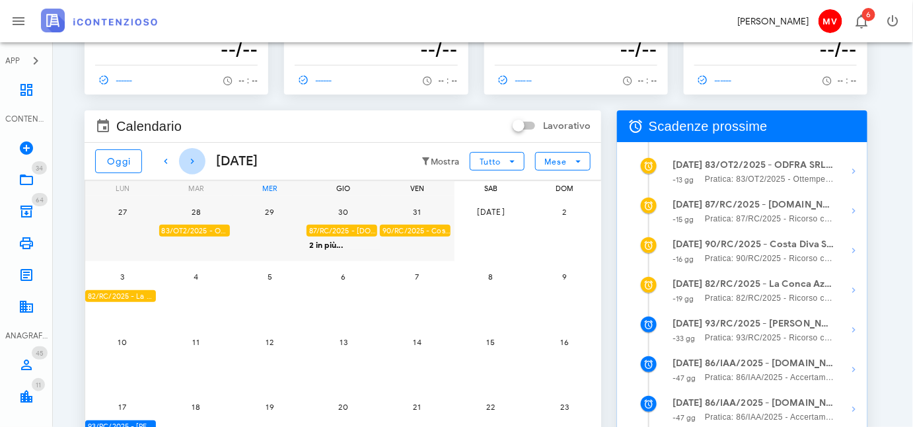
scroll to position [120, 0]
